Goal: Transaction & Acquisition: Register for event/course

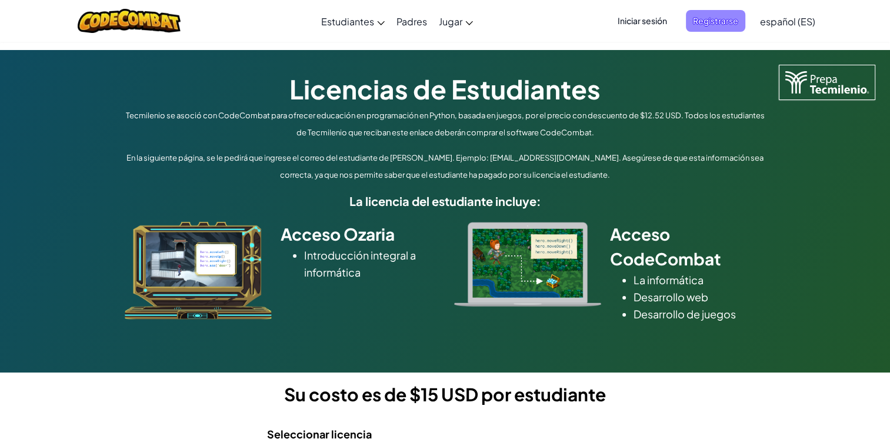
click at [705, 20] on span "Registrarse" at bounding box center [715, 21] width 59 height 22
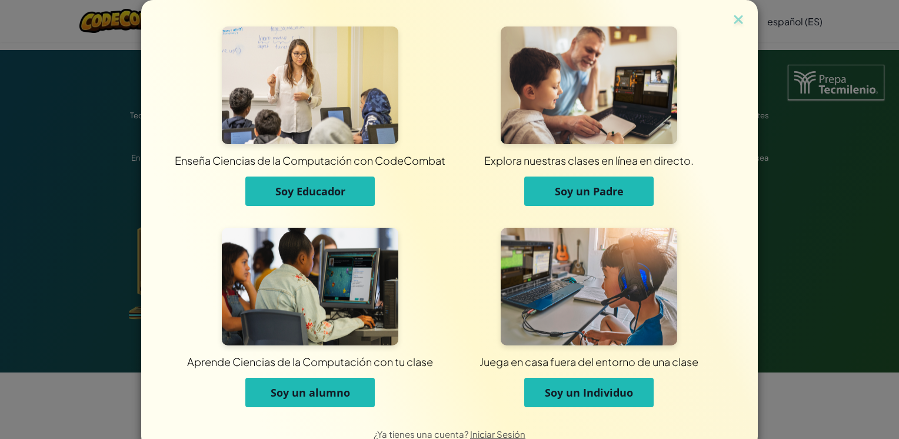
click at [304, 394] on span "Soy un alumno" at bounding box center [310, 392] width 79 height 14
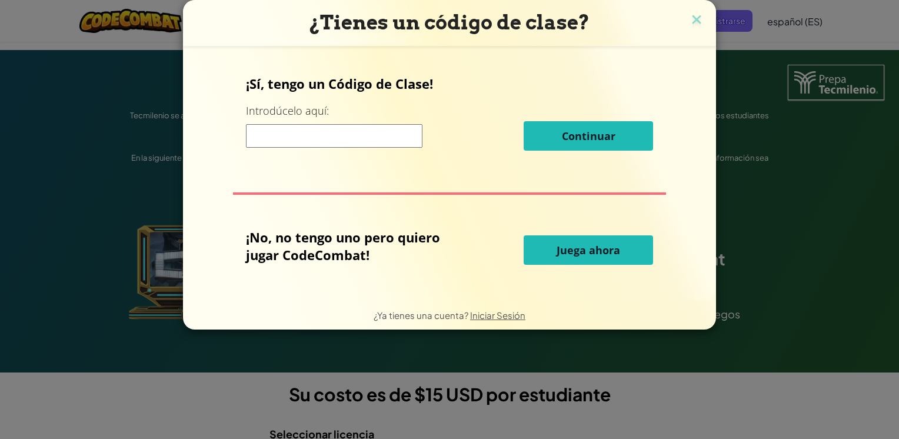
click at [365, 139] on input at bounding box center [334, 136] width 176 height 24
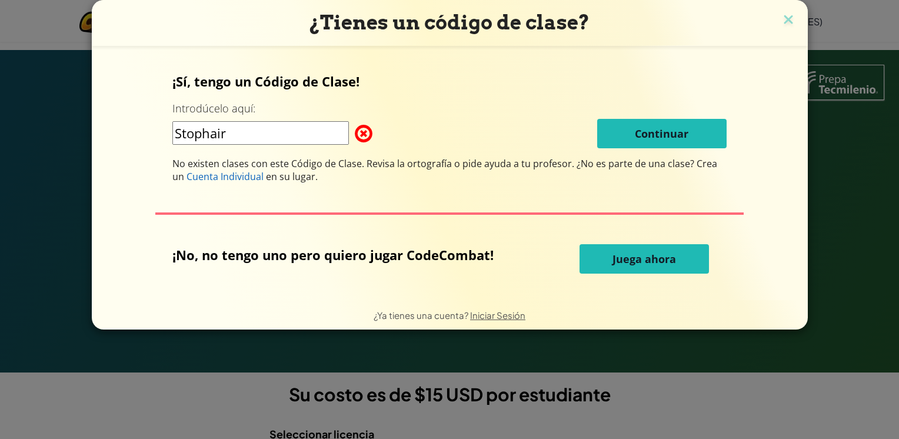
click at [241, 137] on input "Stophair" at bounding box center [260, 133] width 176 height 24
click at [245, 138] on div "Stophair Continuar" at bounding box center [449, 133] width 554 height 29
click at [245, 138] on input "Stophair" at bounding box center [260, 133] width 176 height 24
click at [264, 114] on div "¡Sí, tengo un Código de Clase! Introdúcelo aquí: Stophairleg Continuar No exist…" at bounding box center [449, 127] width 554 height 111
click at [256, 138] on input "Stophairle" at bounding box center [260, 133] width 176 height 24
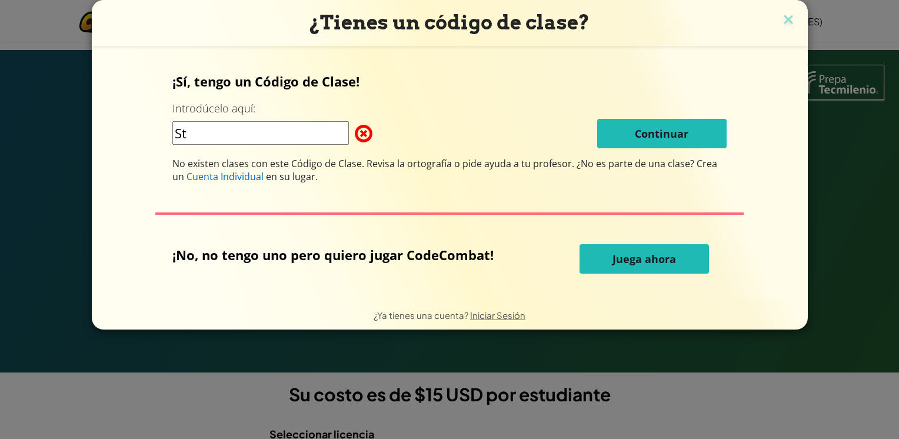
type input "S"
drag, startPoint x: 240, startPoint y: 116, endPoint x: 185, endPoint y: 129, distance: 56.2
click at [179, 127] on div "¡Sí, tengo un Código de Clase! Introdúcelo aquí: Stophairleg Continuar No exist…" at bounding box center [449, 127] width 554 height 111
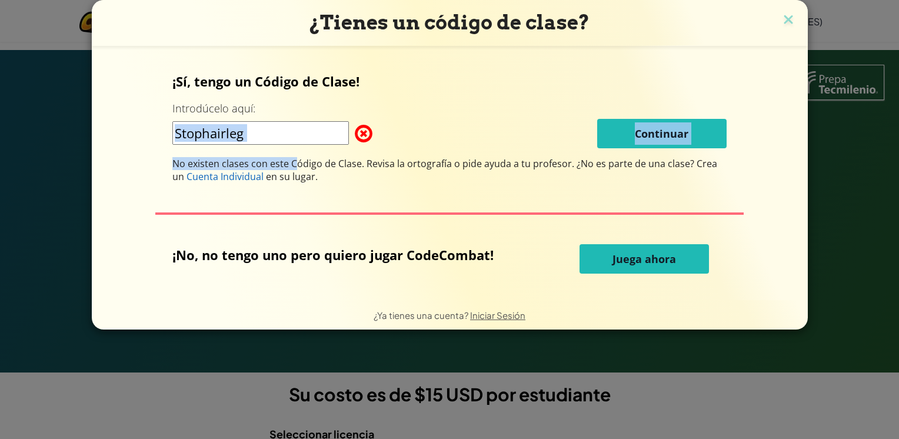
drag, startPoint x: 174, startPoint y: 141, endPoint x: 158, endPoint y: 134, distance: 17.7
click at [158, 134] on div "¡Sí, tengo un Código de Clase! Introdúcelo aquí: Stophairleg Continuar No exist…" at bounding box center [450, 173] width 692 height 231
drag, startPoint x: 158, startPoint y: 134, endPoint x: 279, endPoint y: 132, distance: 121.2
click at [283, 129] on input "Stophairleg" at bounding box center [260, 133] width 176 height 24
click at [283, 148] on div "Stophairleg Continuar" at bounding box center [449, 133] width 554 height 29
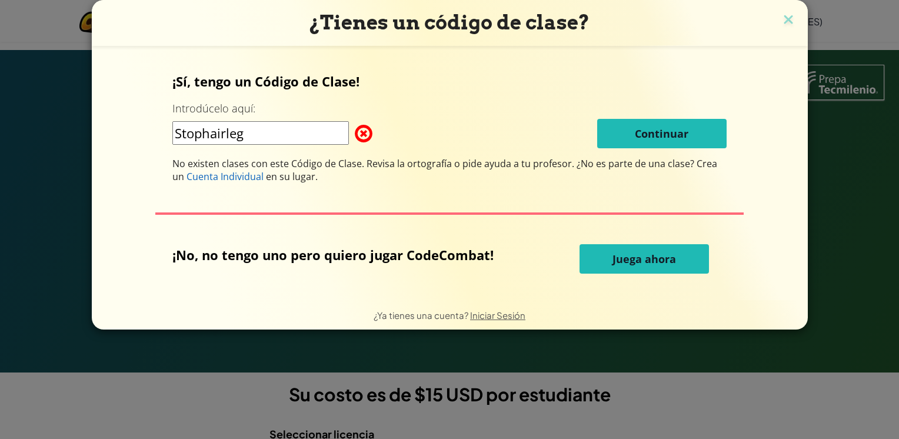
drag, startPoint x: 279, startPoint y: 135, endPoint x: 189, endPoint y: 135, distance: 90.0
click at [189, 135] on input "Stophairleg" at bounding box center [260, 133] width 176 height 24
drag, startPoint x: 184, startPoint y: 136, endPoint x: 272, endPoint y: 150, distance: 89.4
click at [272, 150] on div "¡Sí, tengo un Código de Clase! Introdúcelo aquí: Stophairleg Continuar No exist…" at bounding box center [449, 127] width 554 height 111
type input "S"
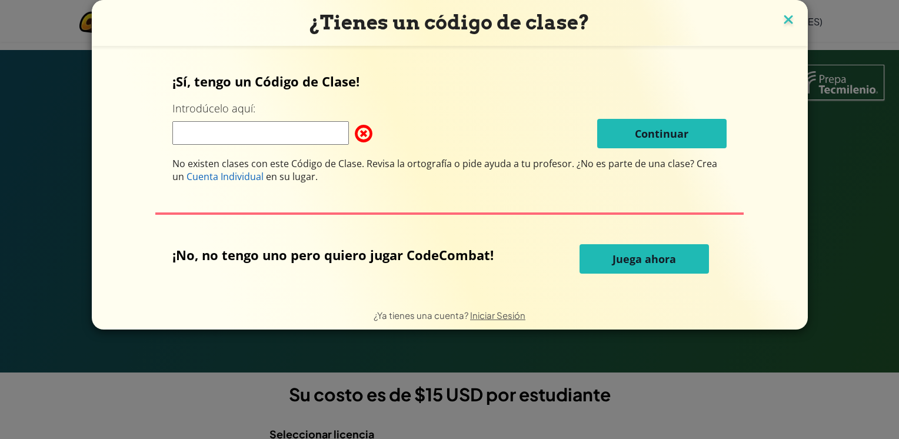
click at [785, 19] on img at bounding box center [788, 21] width 15 height 18
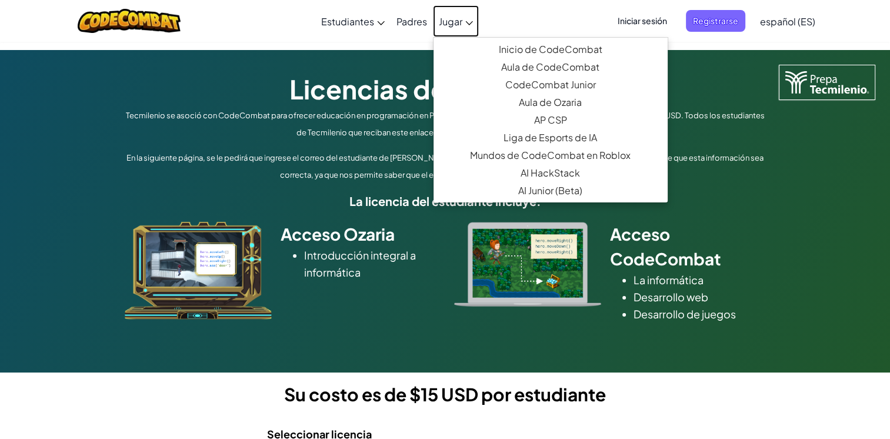
click at [441, 15] on span "Jugar" at bounding box center [451, 21] width 24 height 12
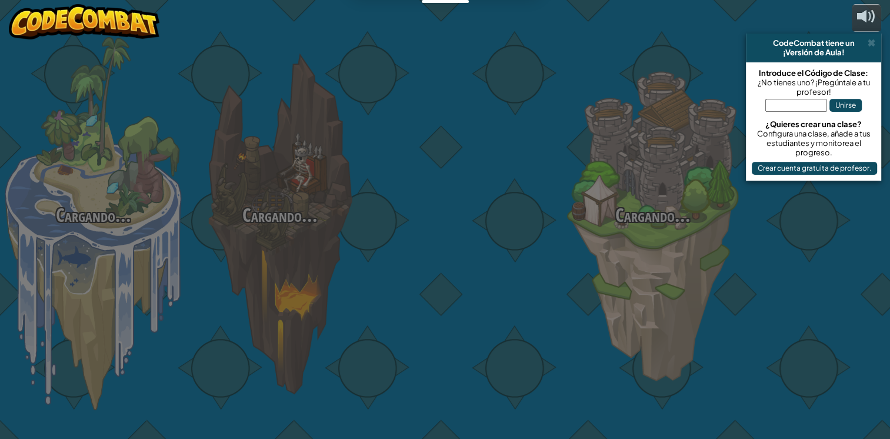
select select "es-ES"
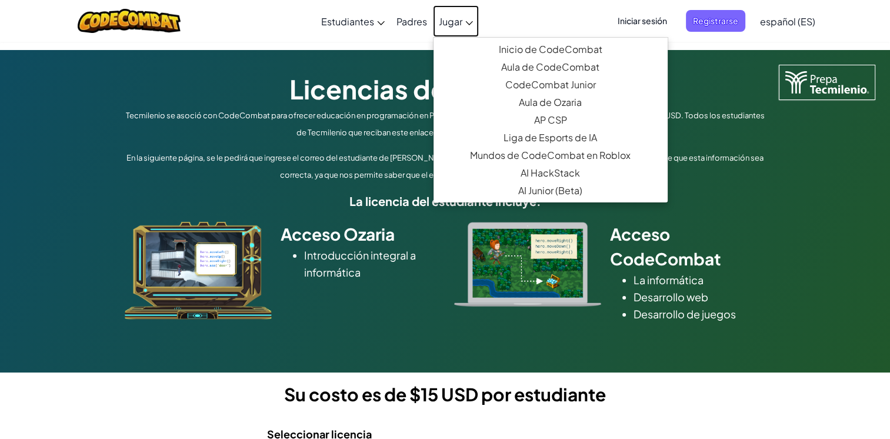
click at [450, 21] on span "Jugar" at bounding box center [451, 21] width 24 height 12
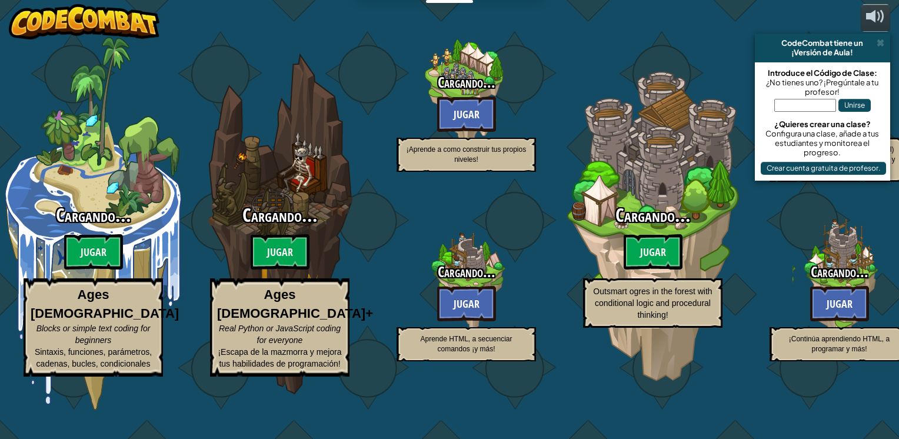
select select "es-ES"
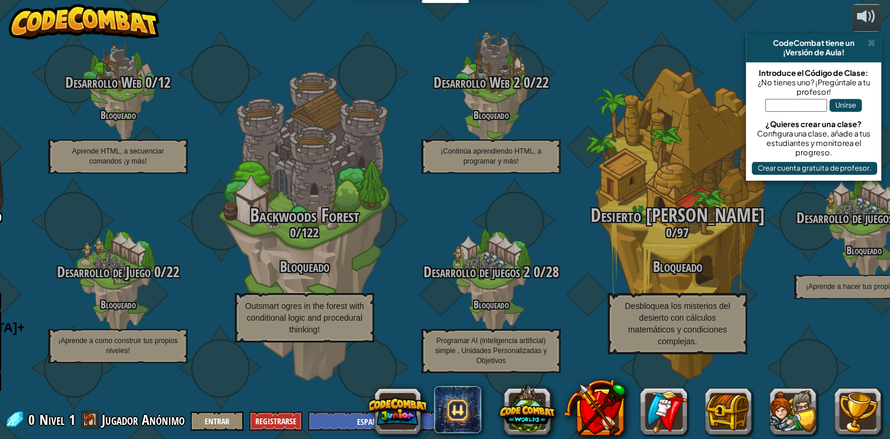
click at [809, 104] on input "text" at bounding box center [796, 105] width 62 height 13
type input "Stophairleg"
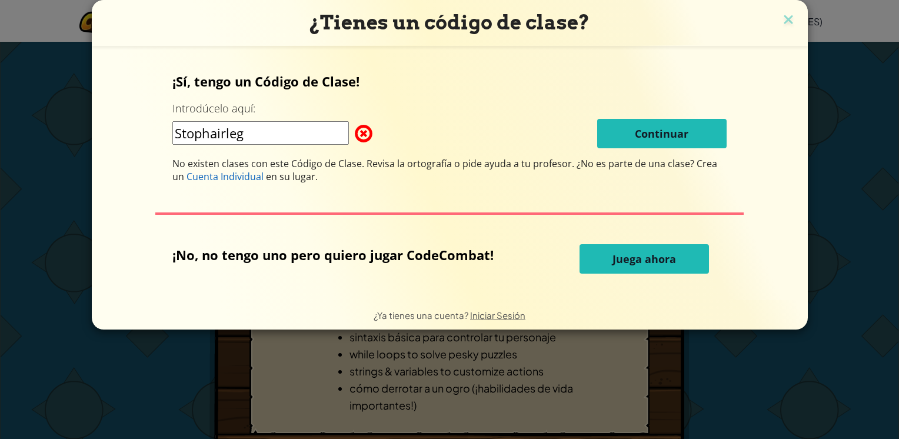
drag, startPoint x: 255, startPoint y: 134, endPoint x: 206, endPoint y: 136, distance: 48.9
click at [206, 136] on input "Stophairleg" at bounding box center [260, 133] width 176 height 24
type input "S"
